Goal: Navigation & Orientation: Find specific page/section

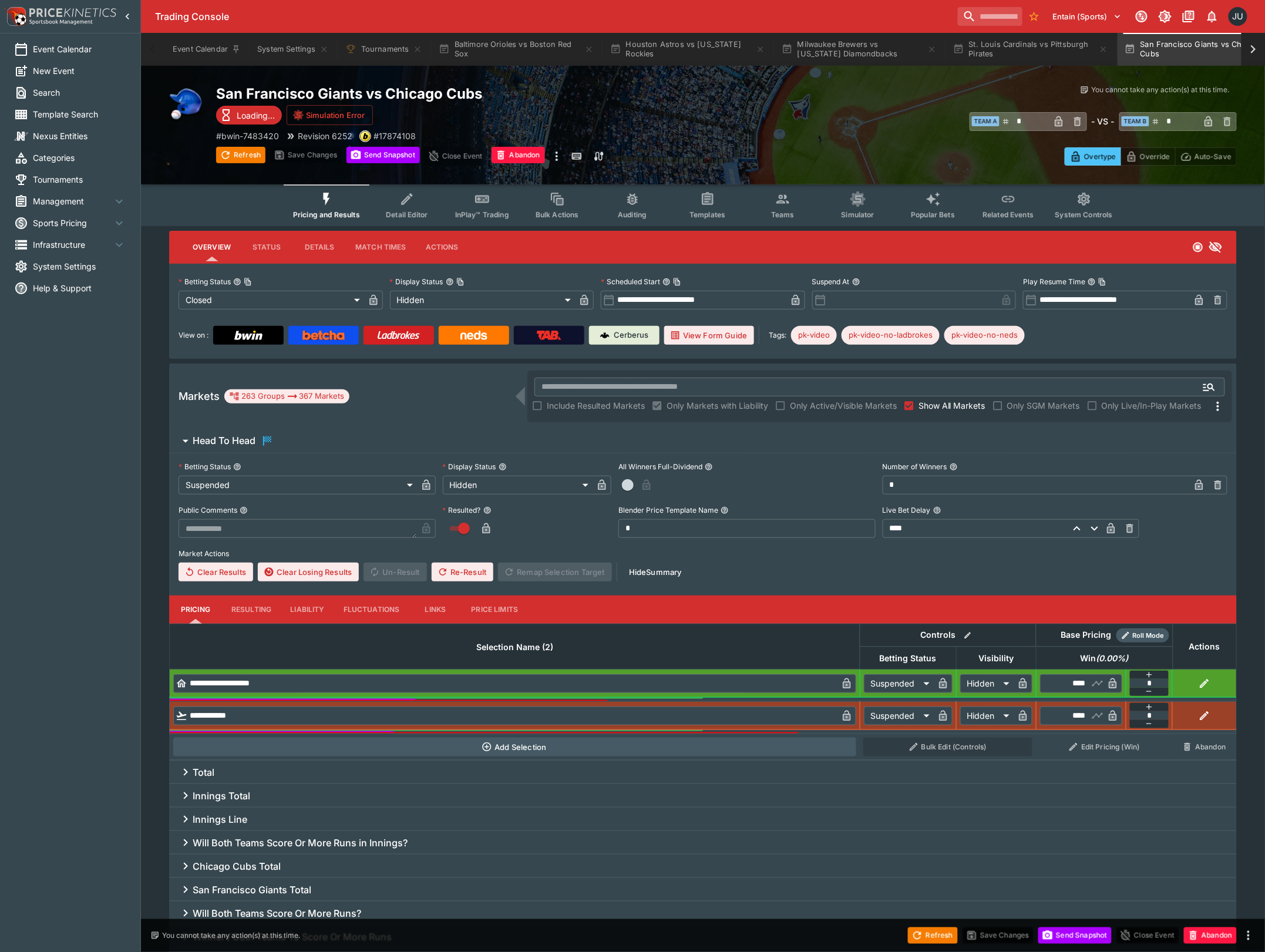
type input "**********"
type input "******"
type input "**********"
